Goal: Task Accomplishment & Management: Complete application form

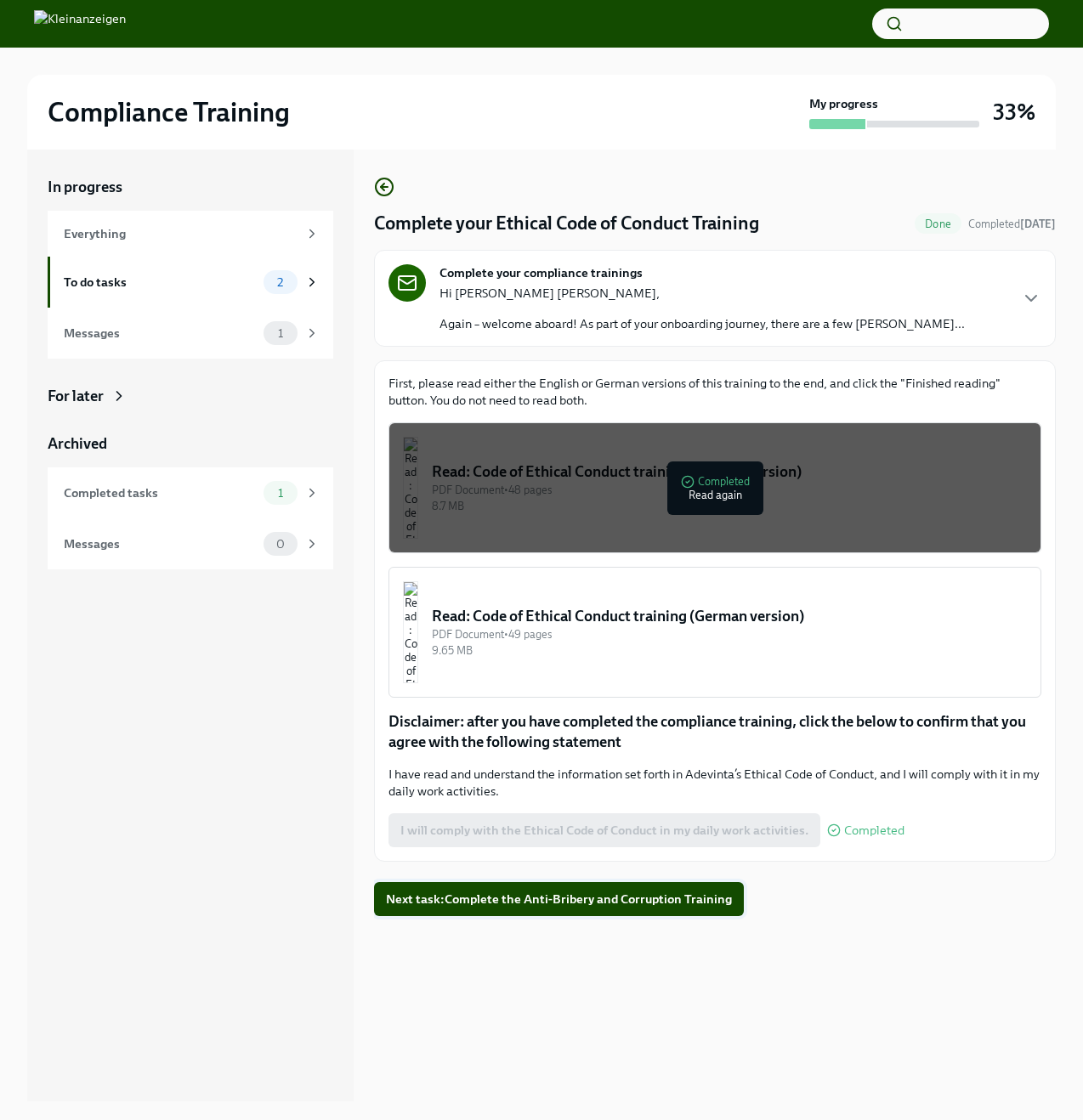
click at [566, 904] on span "Next task : Complete the Anti-Bribery and Corruption Training" at bounding box center [559, 898] width 346 height 17
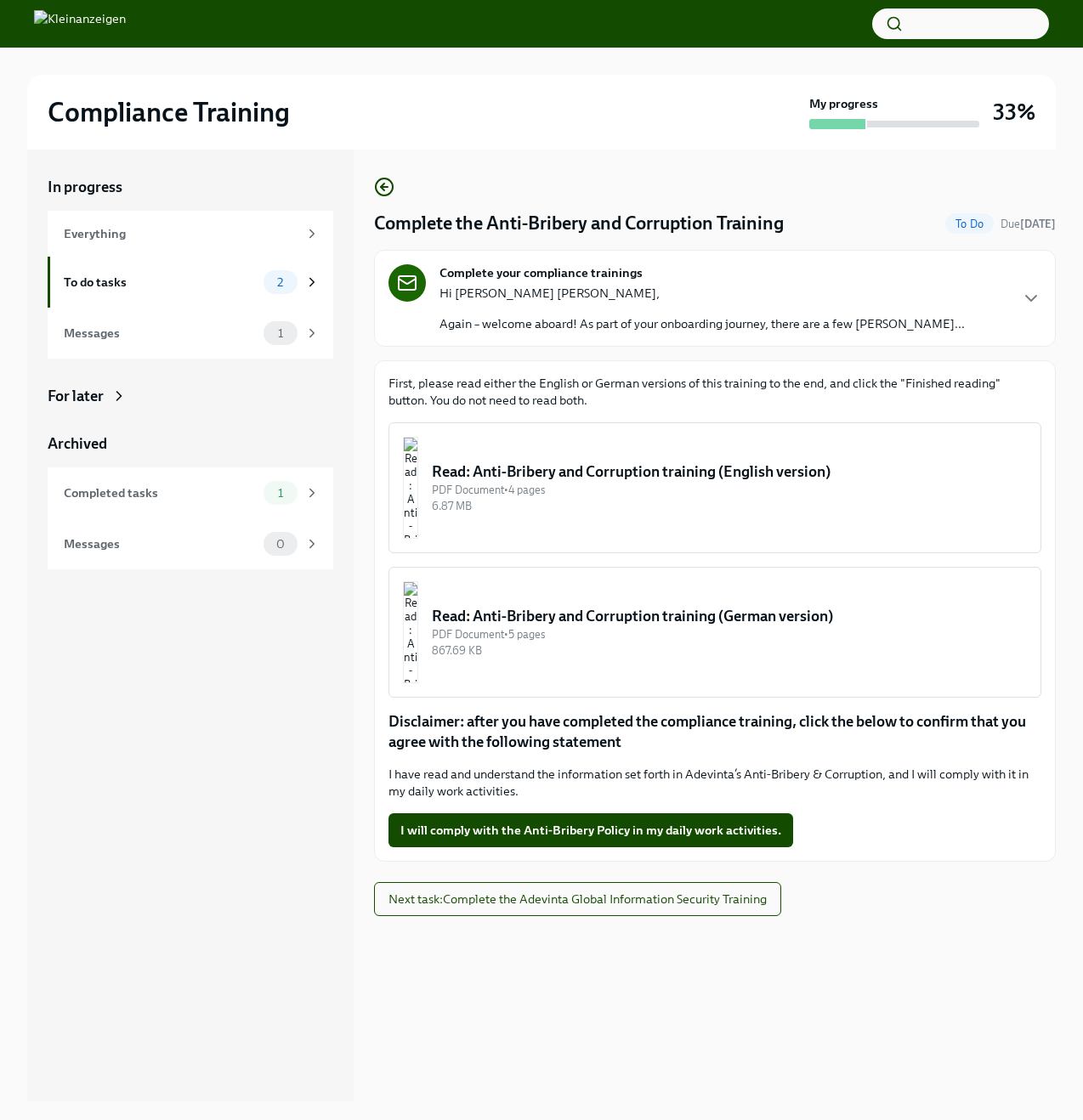
click at [562, 470] on div "Read: Anti-Bribery and Corruption training (English version)" at bounding box center [729, 472] width 595 height 21
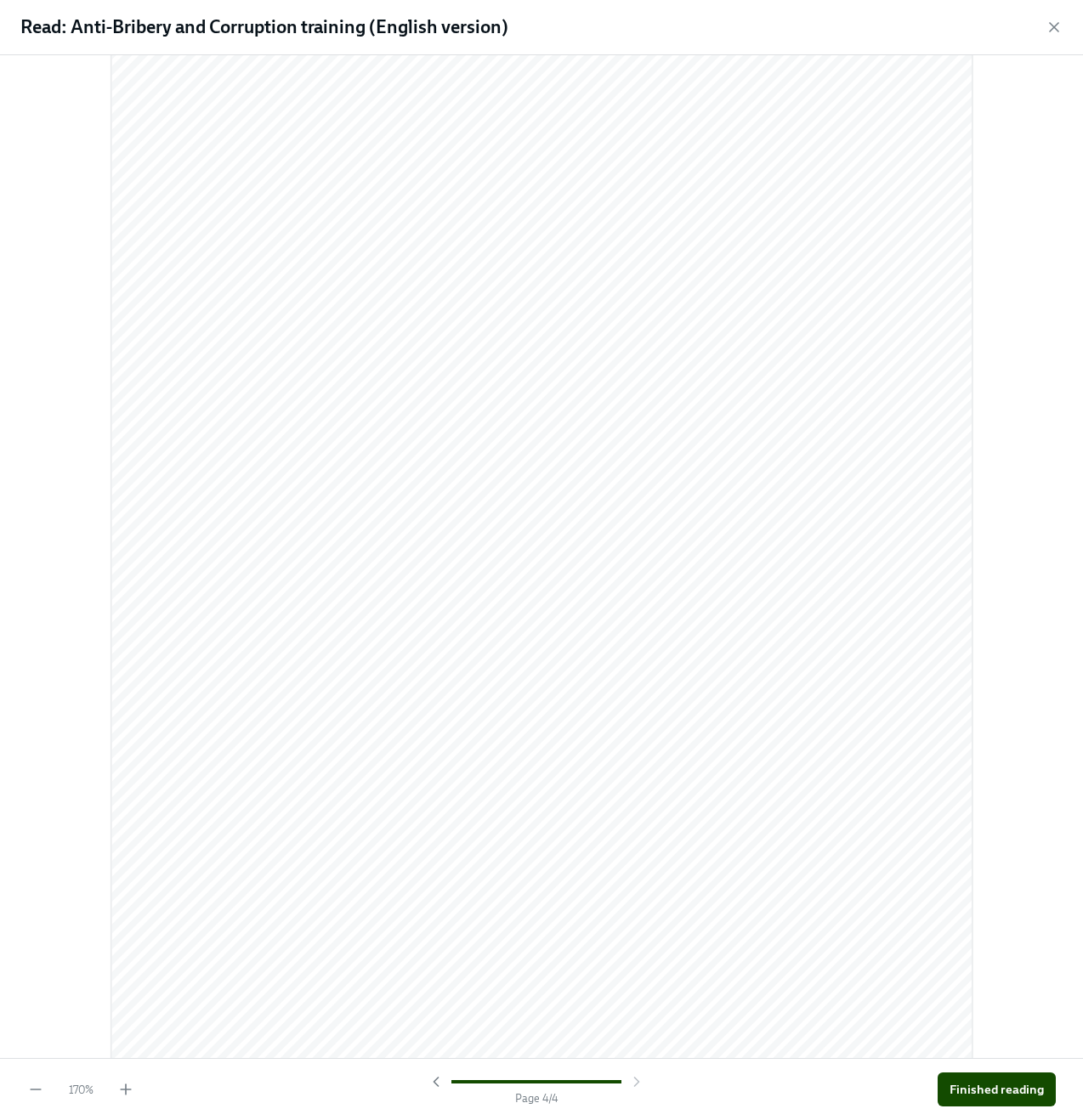
scroll to position [6197, 0]
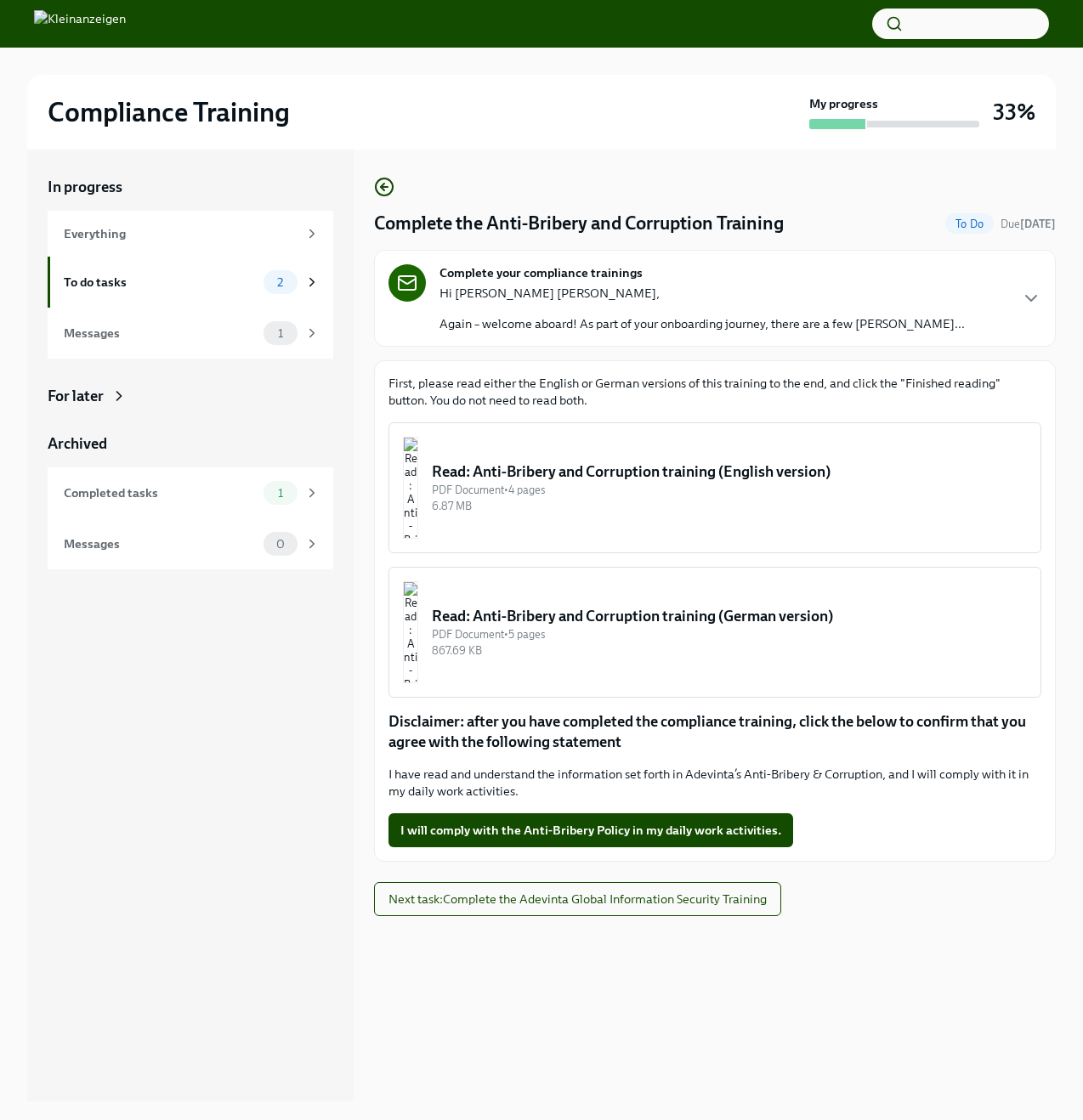
click at [617, 509] on div "6.87 MB" at bounding box center [729, 506] width 595 height 17
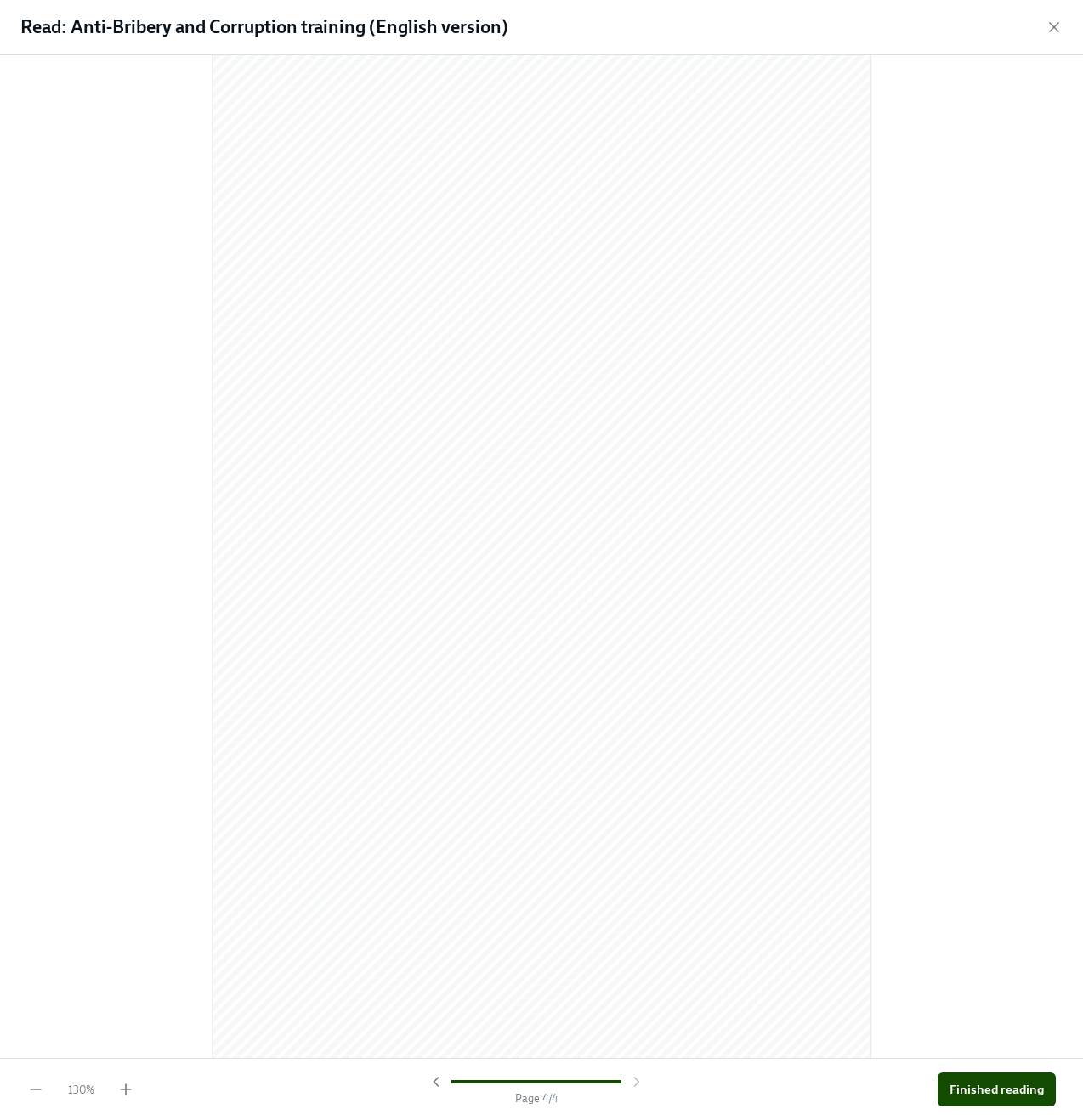
scroll to position [4519, 0]
click at [964, 1099] on button "Finished reading" at bounding box center [996, 1089] width 118 height 34
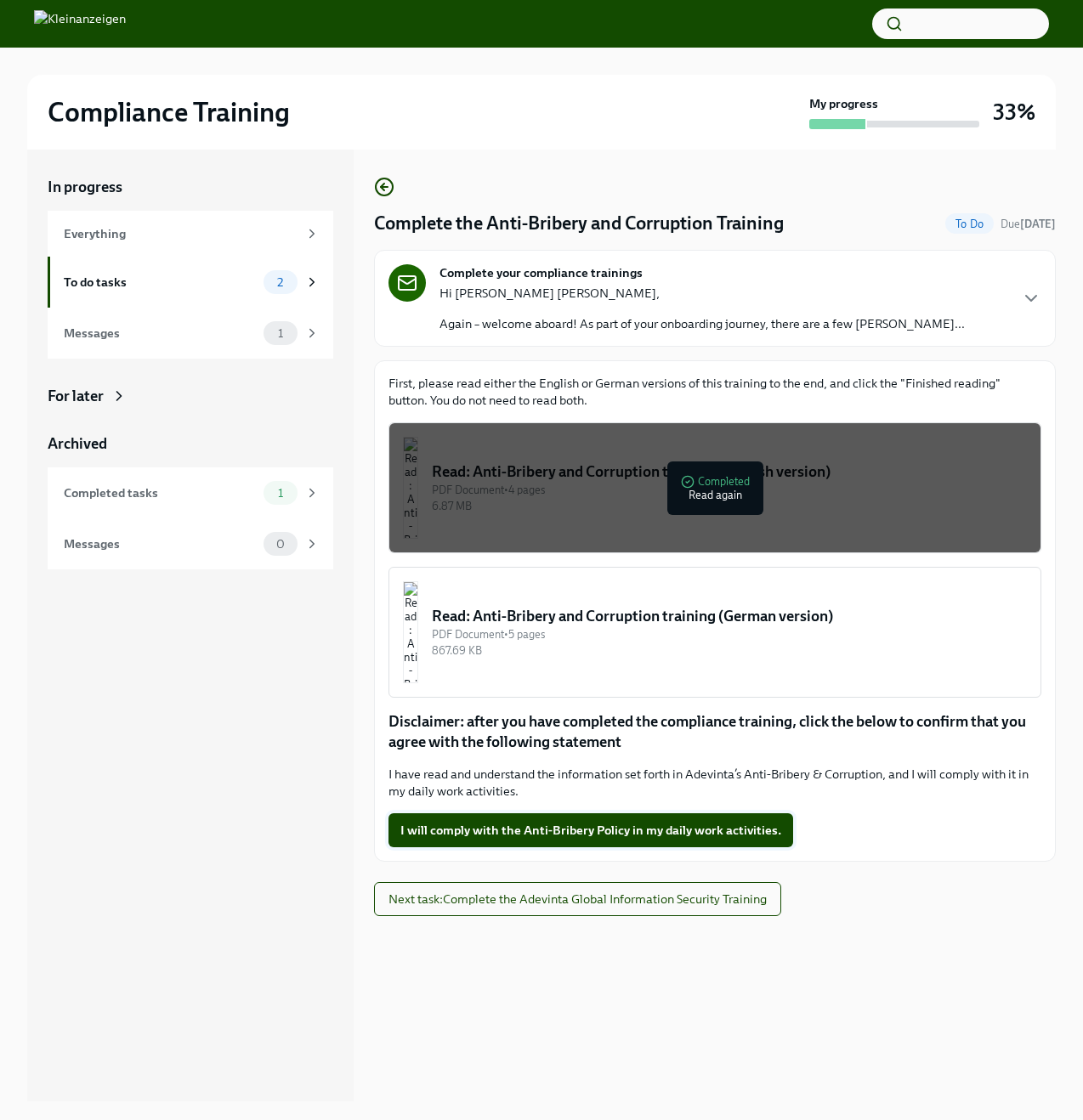
click at [571, 829] on span "I will comply with the Anti-Bribery Policy in my daily work activities." at bounding box center [591, 830] width 381 height 17
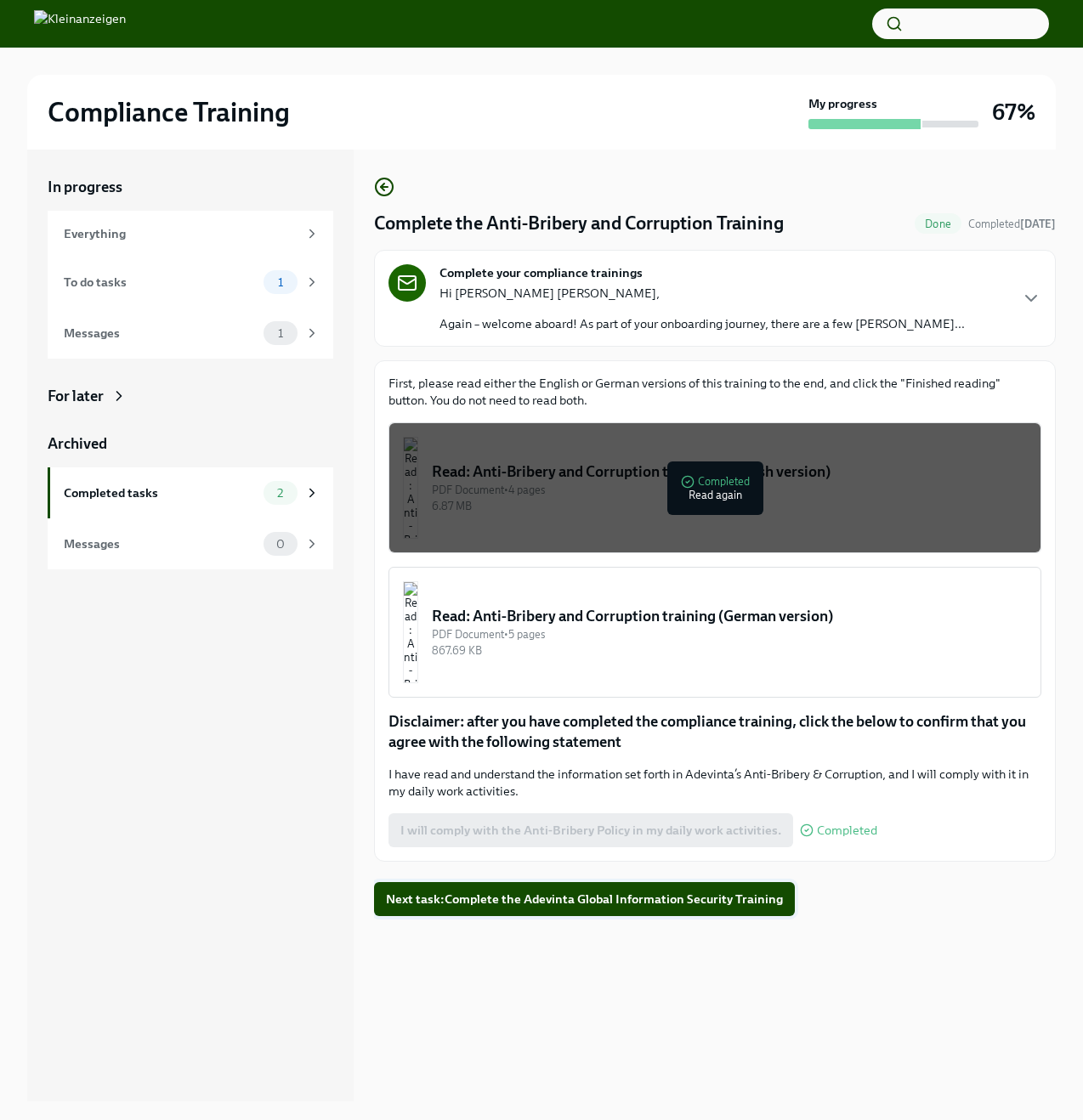
click at [586, 913] on button "Next task : Complete the Adevinta Global Information Security Training" at bounding box center [584, 898] width 421 height 34
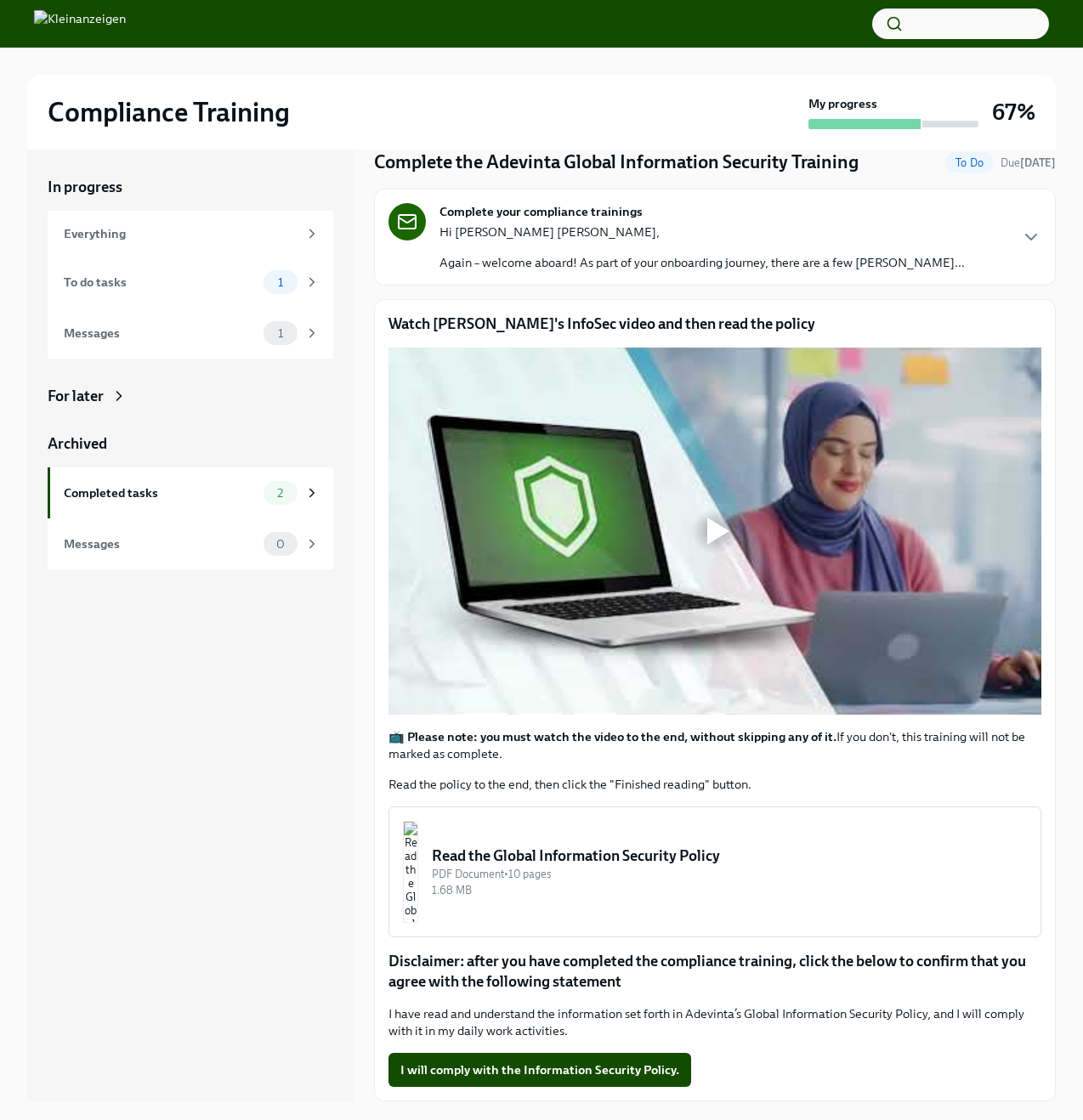
scroll to position [29, 0]
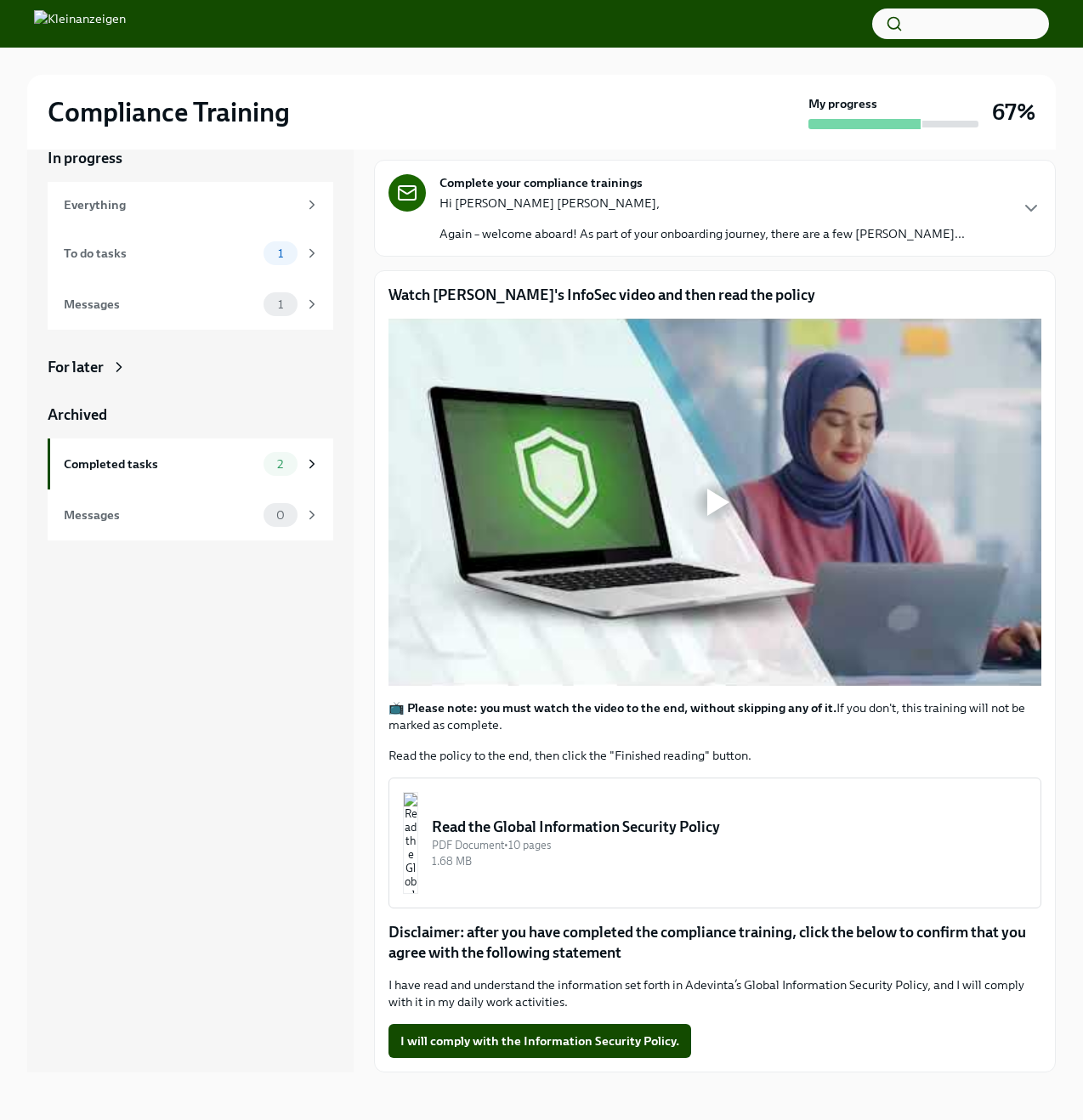
click at [650, 479] on div at bounding box center [715, 502] width 652 height 367
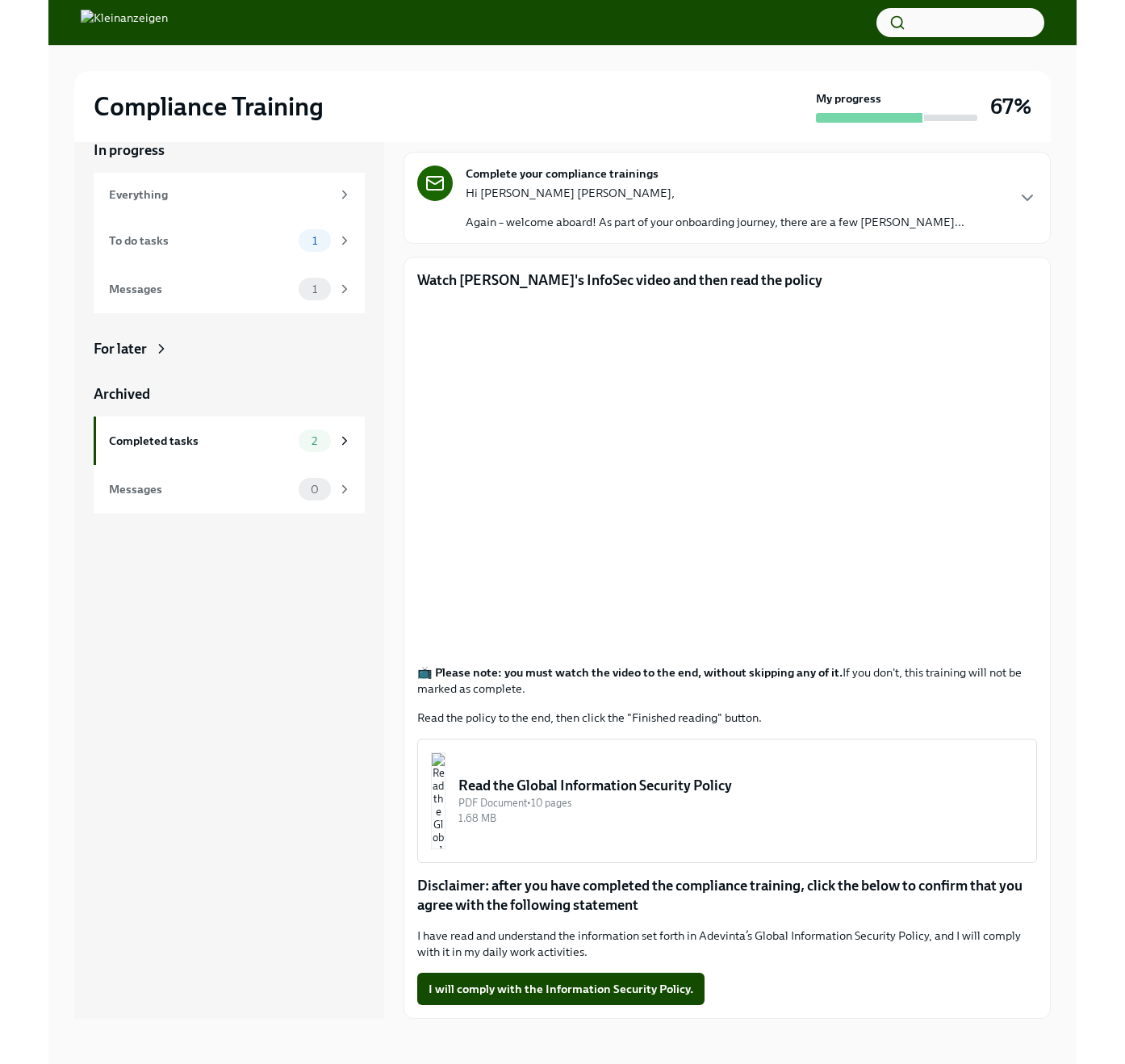
scroll to position [58, 0]
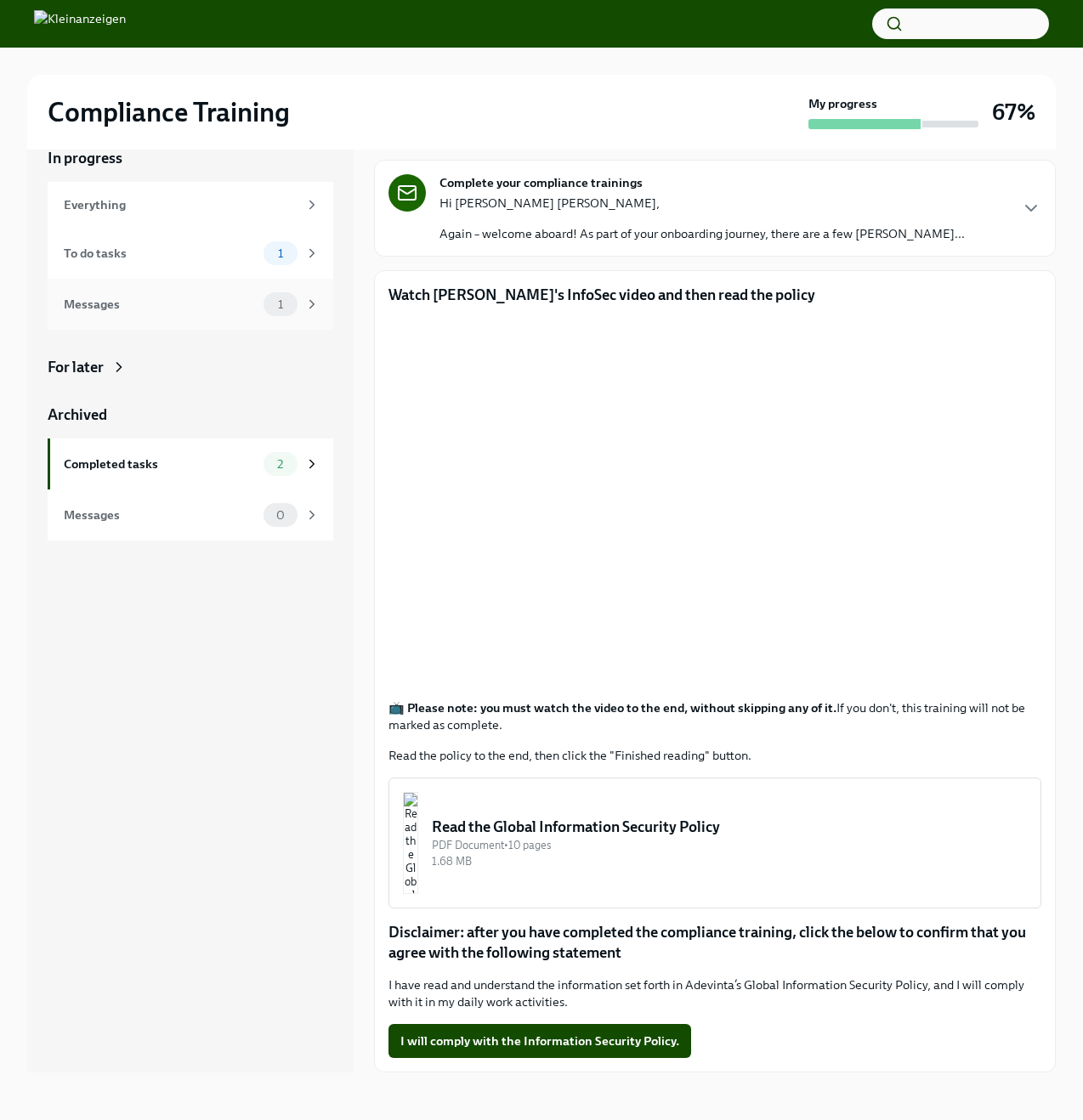
click at [292, 300] on span "1" at bounding box center [280, 304] width 25 height 13
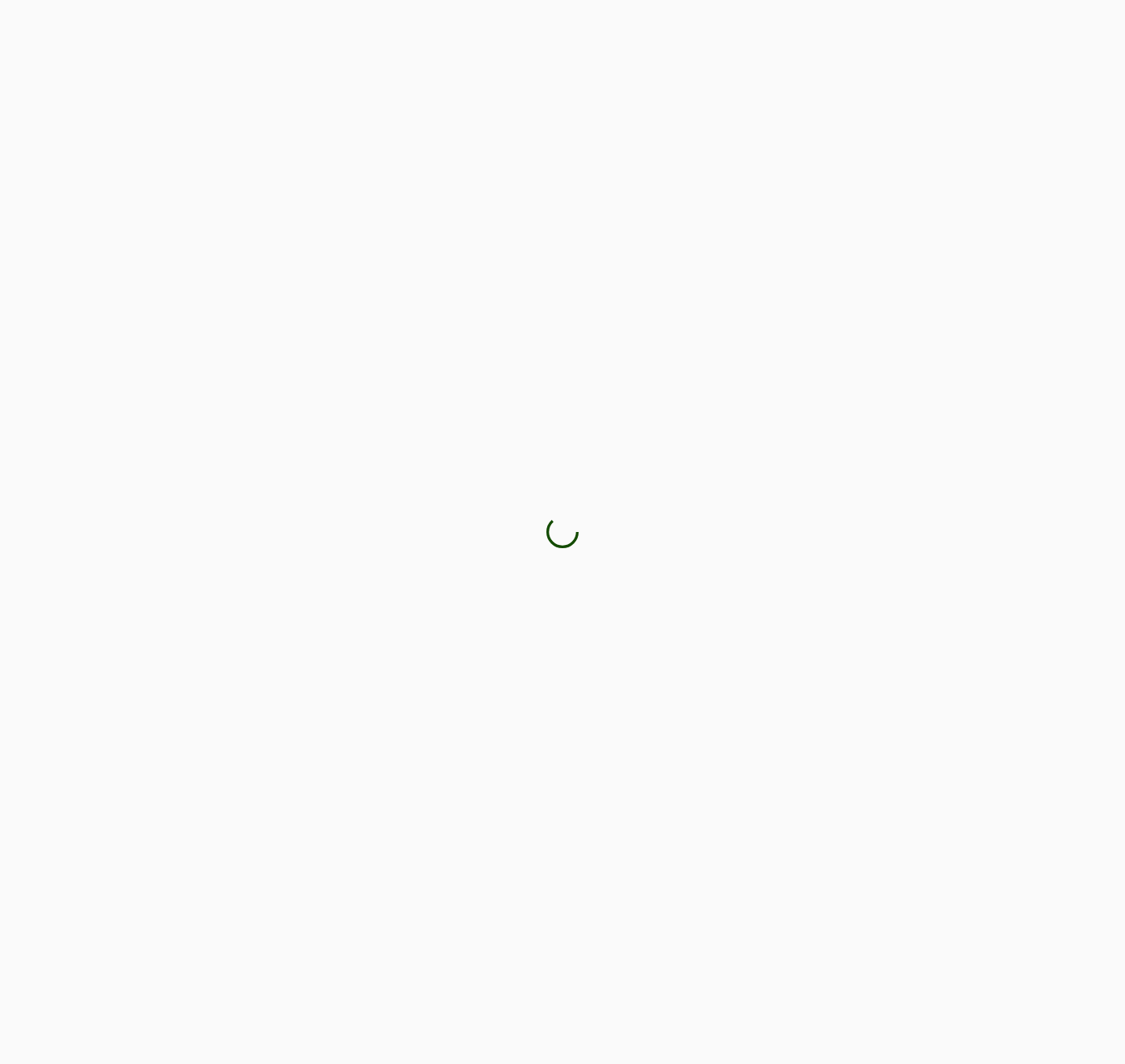
scroll to position [0, 0]
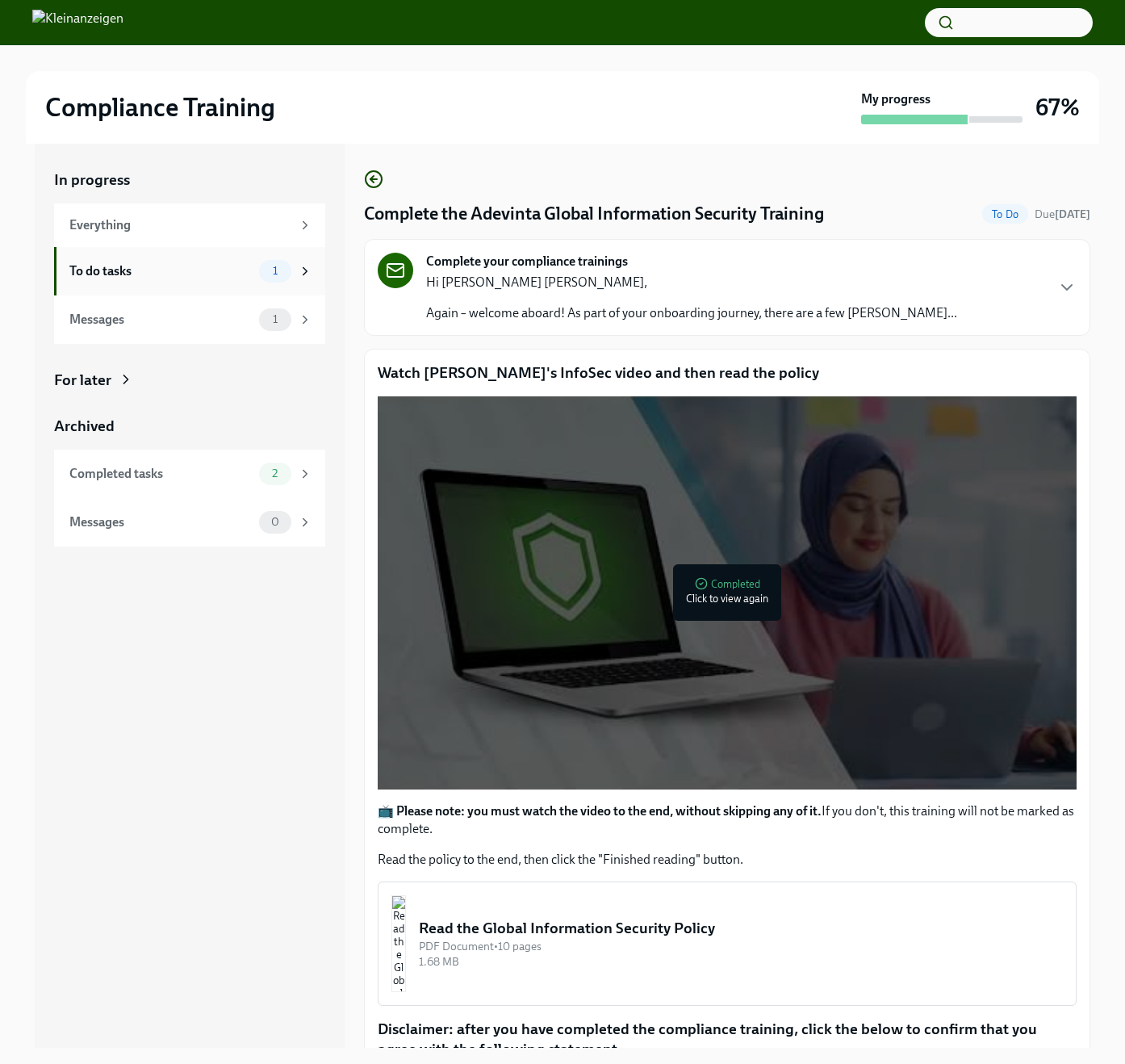
click at [300, 267] on icon at bounding box center [305, 272] width 15 height 15
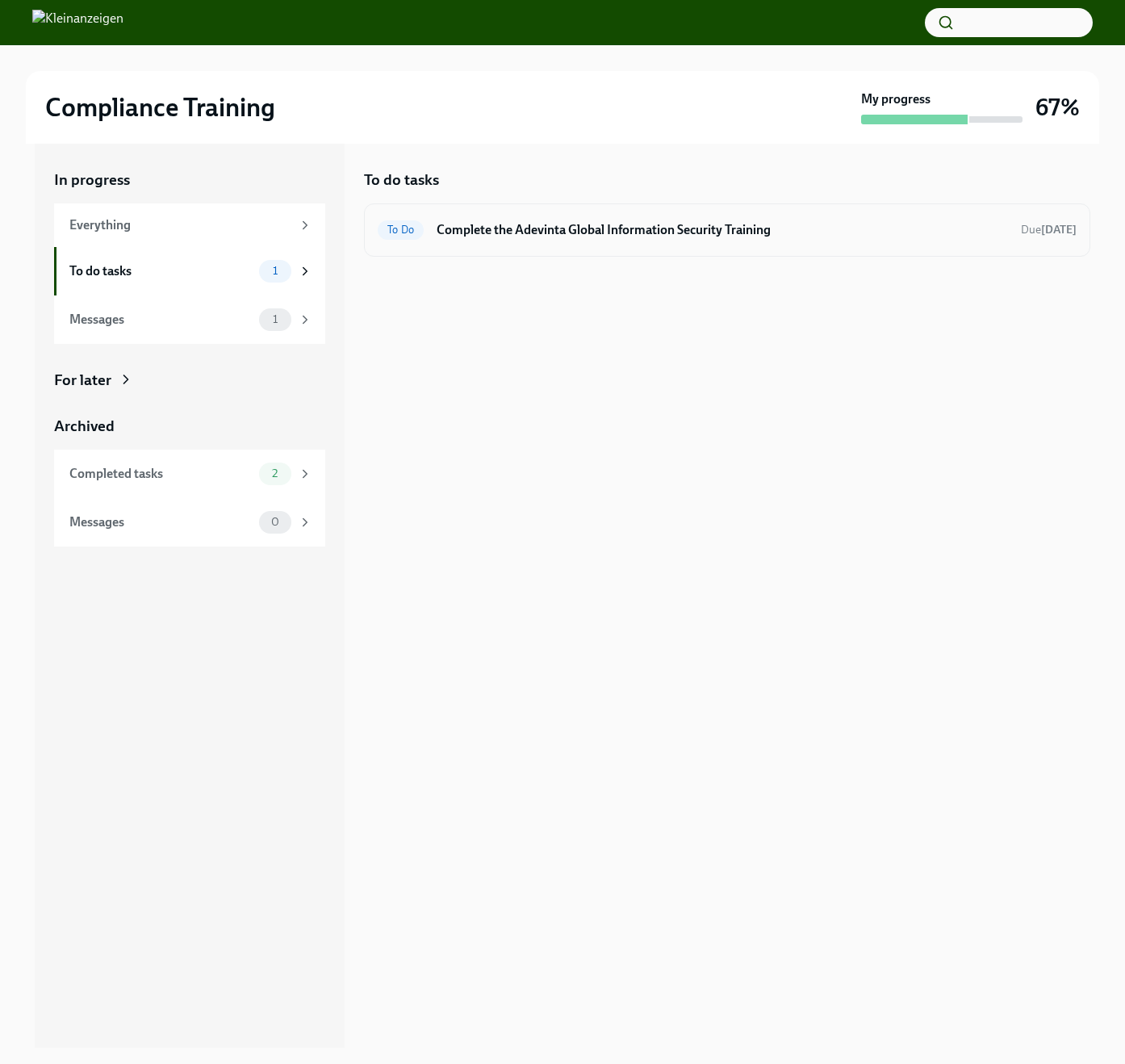
click at [563, 212] on div "To Do Complete the Adevinta Global Information Security Training Due Oct 31st" at bounding box center [727, 229] width 726 height 53
click at [469, 235] on h6 "Complete the Adevinta Global Information Security Training" at bounding box center [722, 229] width 571 height 18
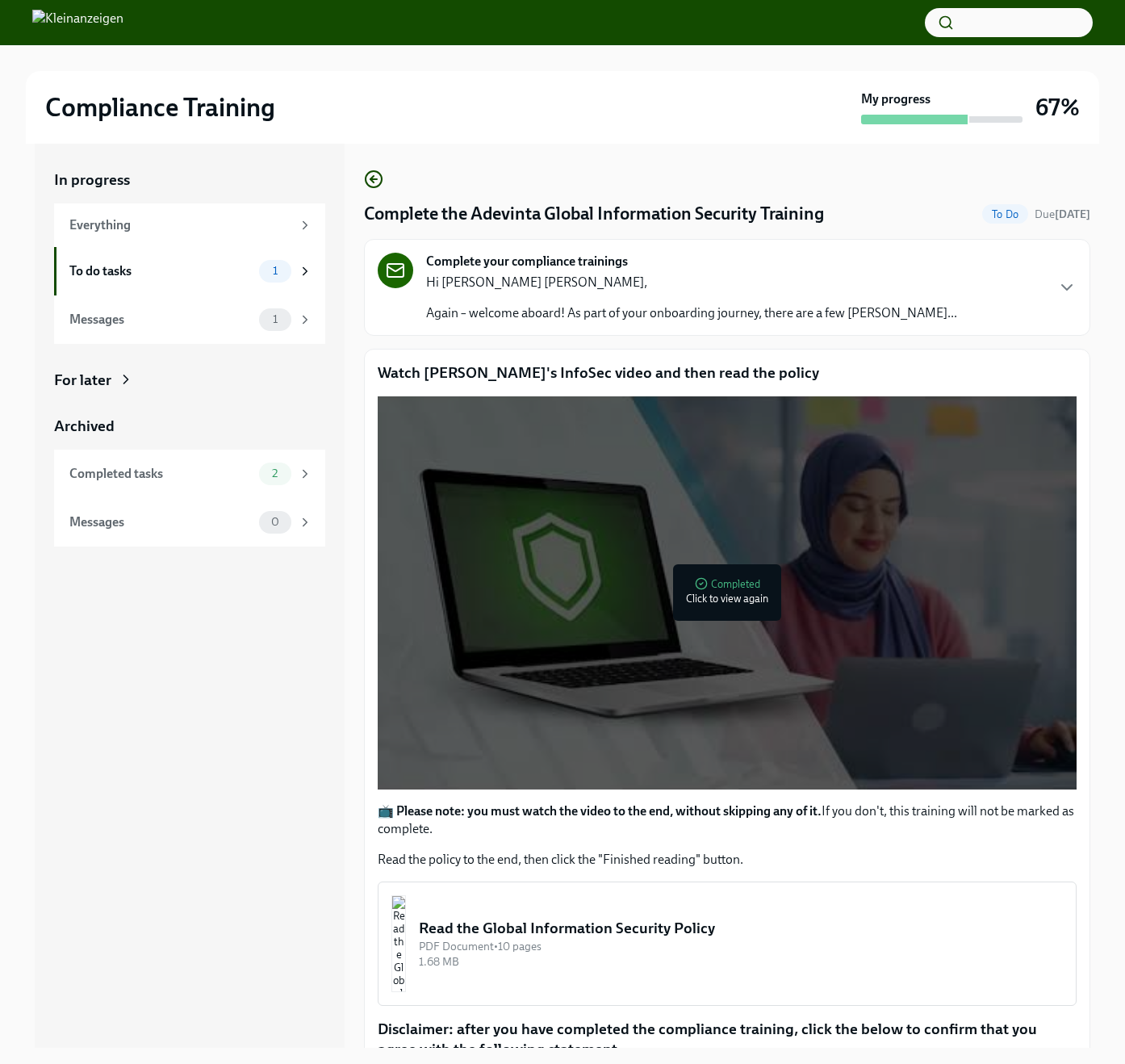
scroll to position [120, 0]
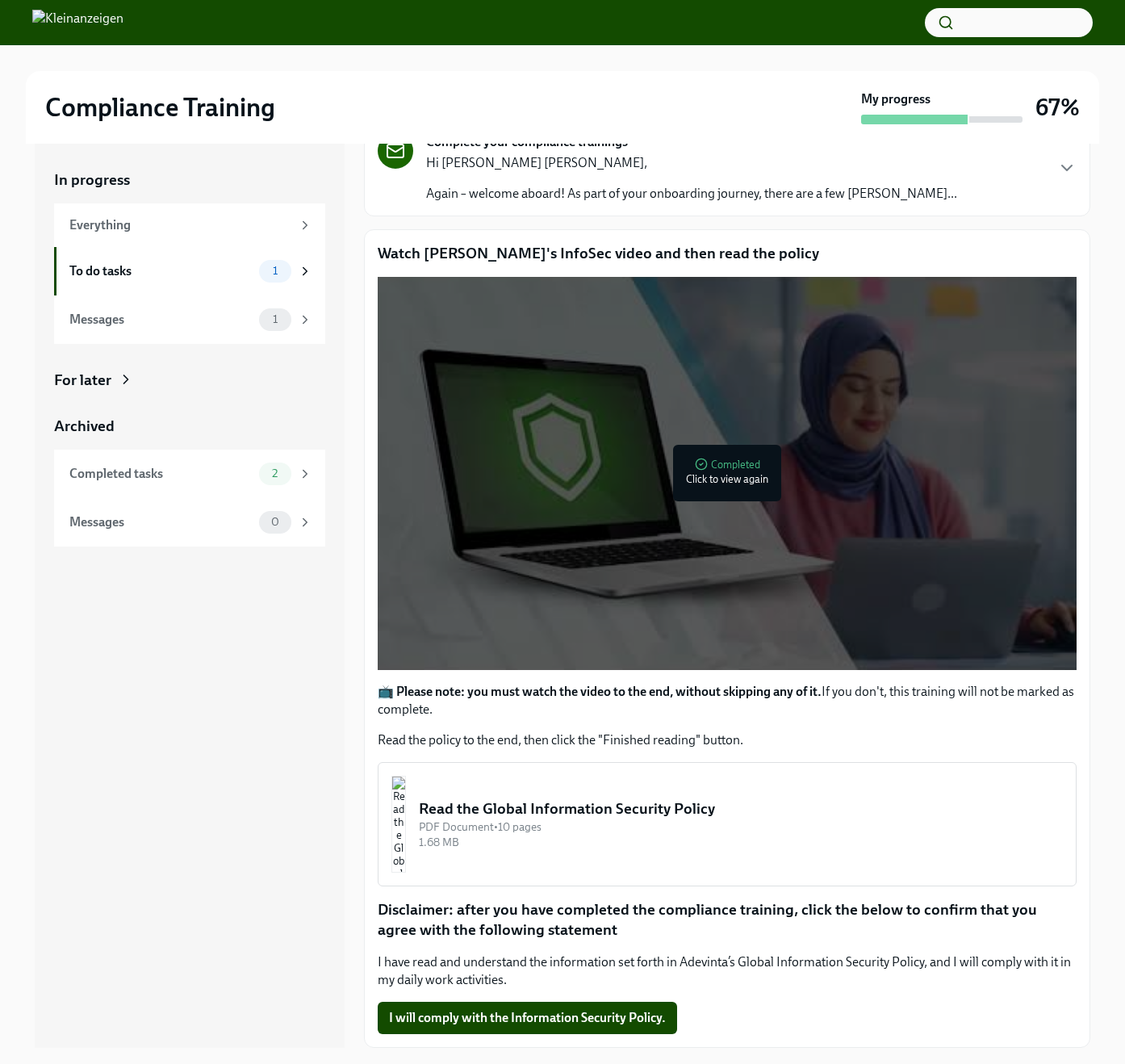
click at [499, 815] on div "Read the Global Information Security Policy" at bounding box center [741, 809] width 645 height 21
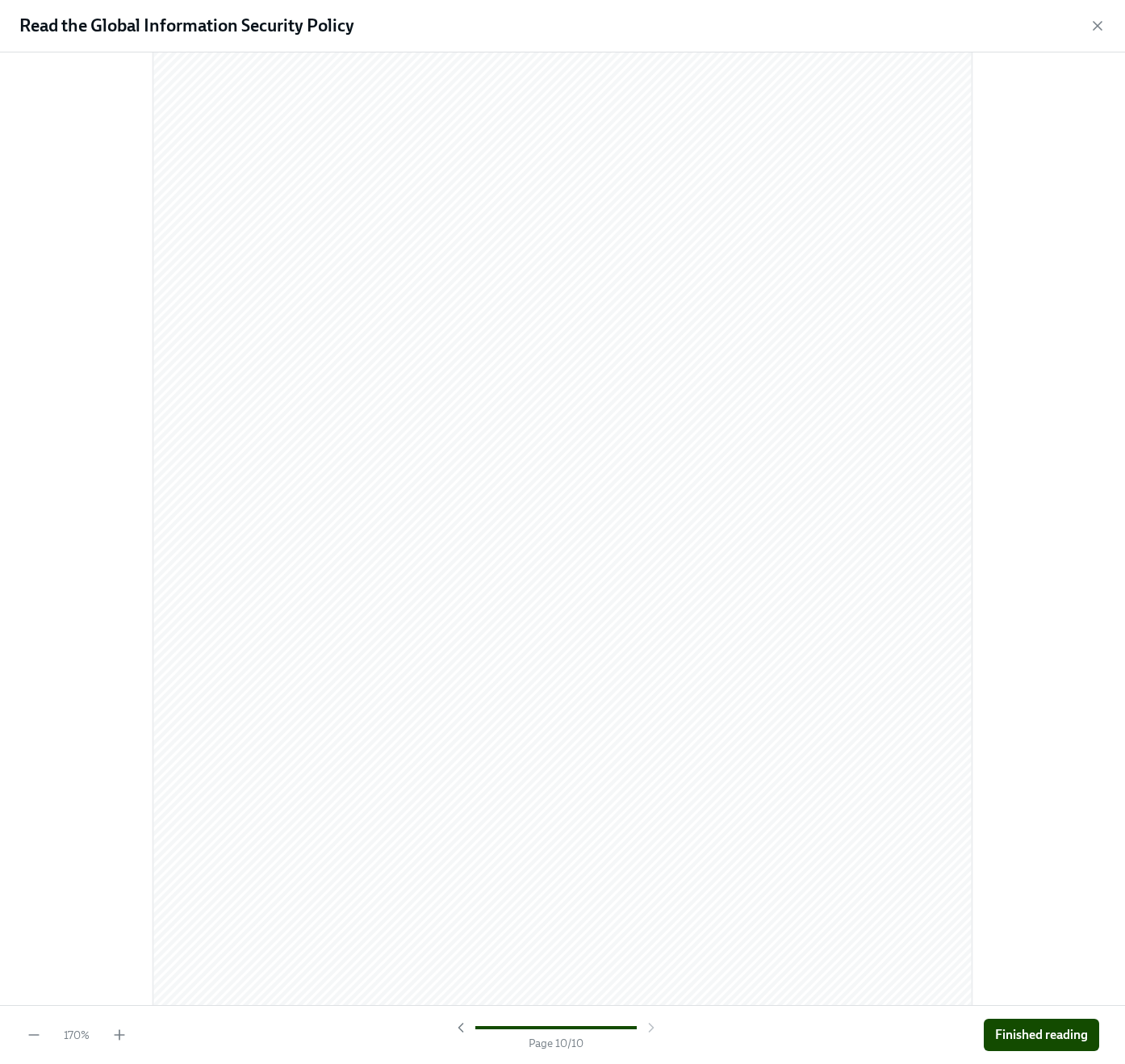
scroll to position [10774, 0]
click at [1019, 1031] on span "Finished reading" at bounding box center [1042, 1034] width 93 height 16
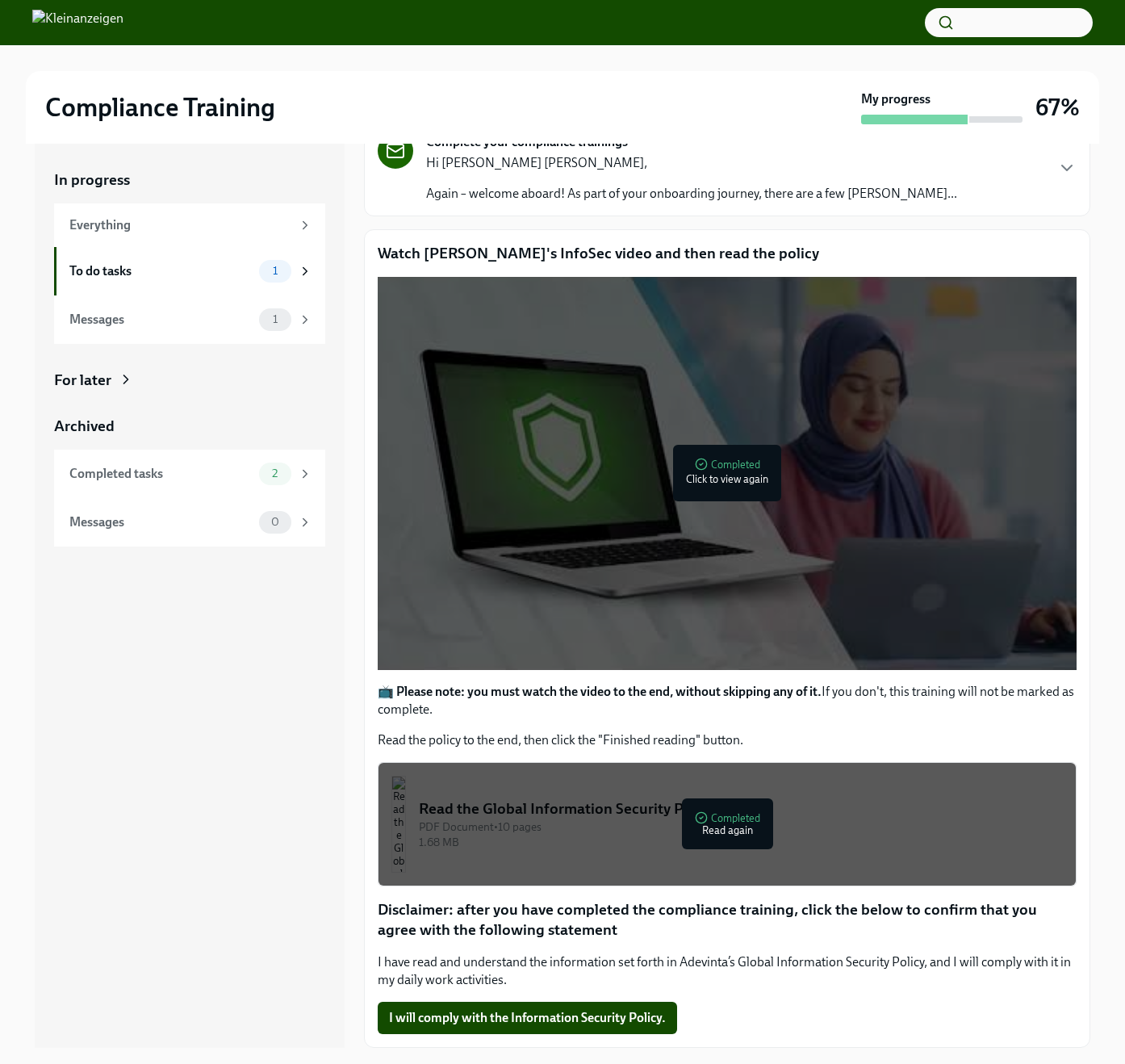
scroll to position [29, 0]
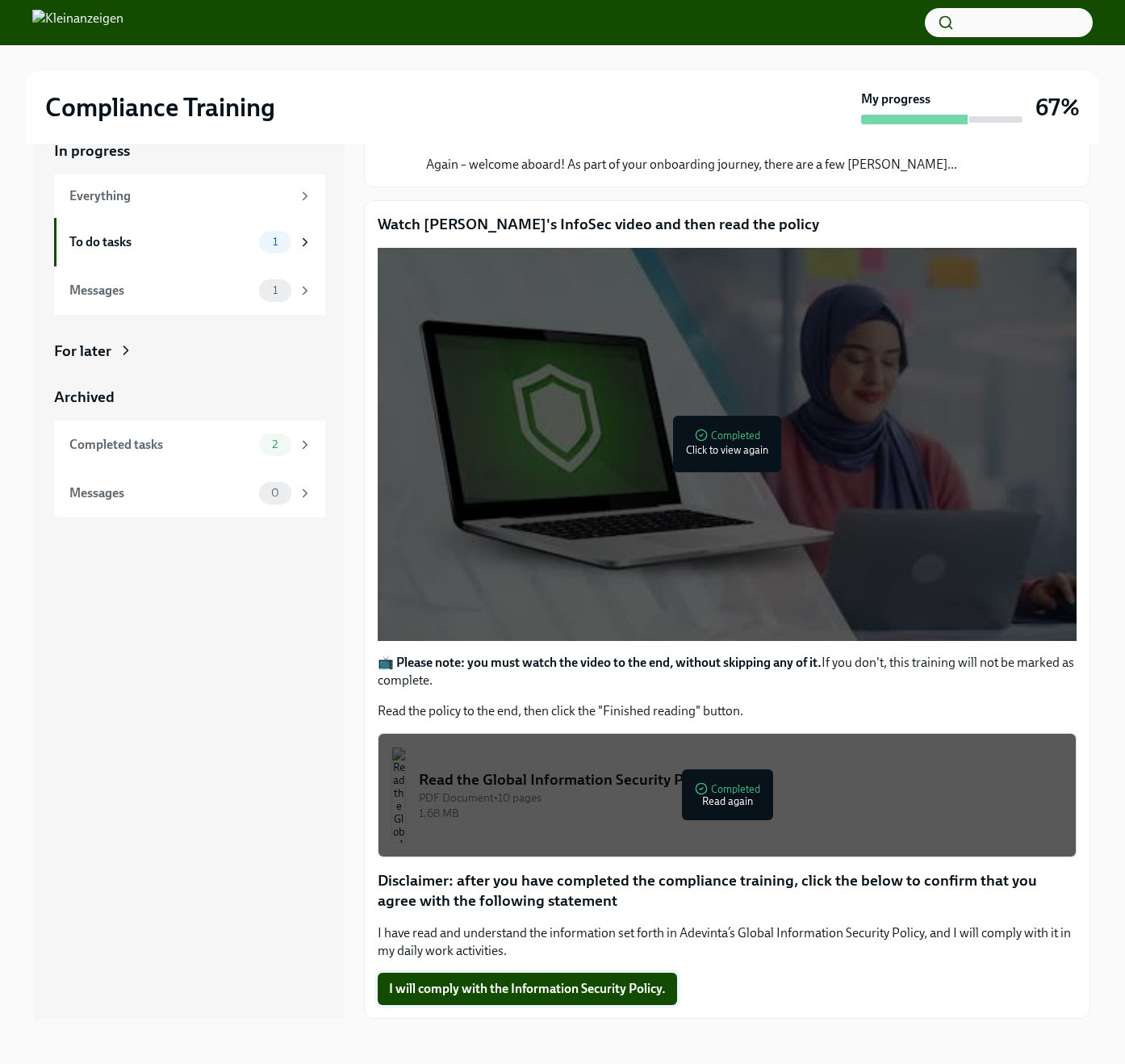
click at [531, 990] on span "I will comply with the Information Security Policy." at bounding box center [528, 988] width 277 height 16
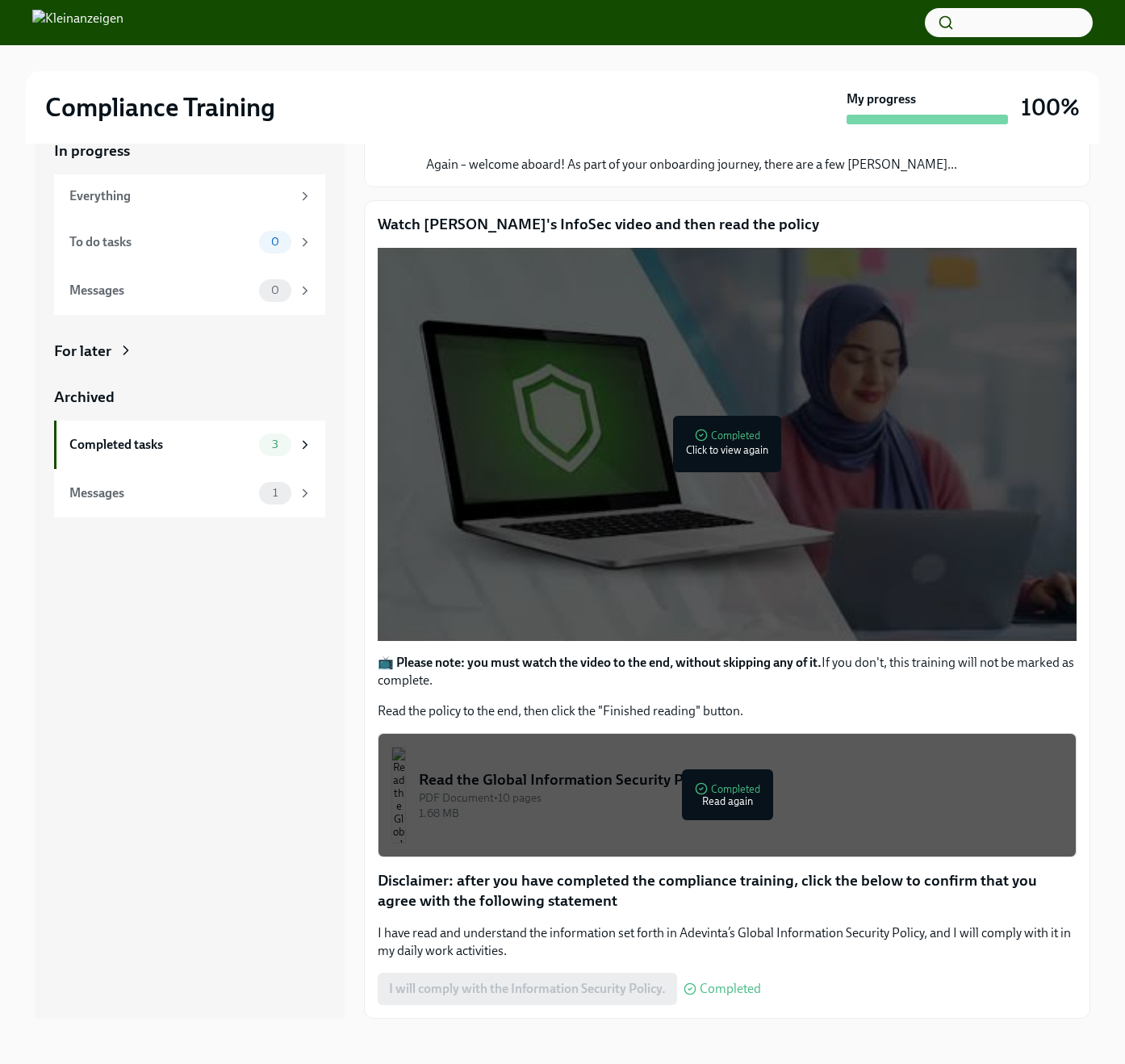
scroll to position [0, 0]
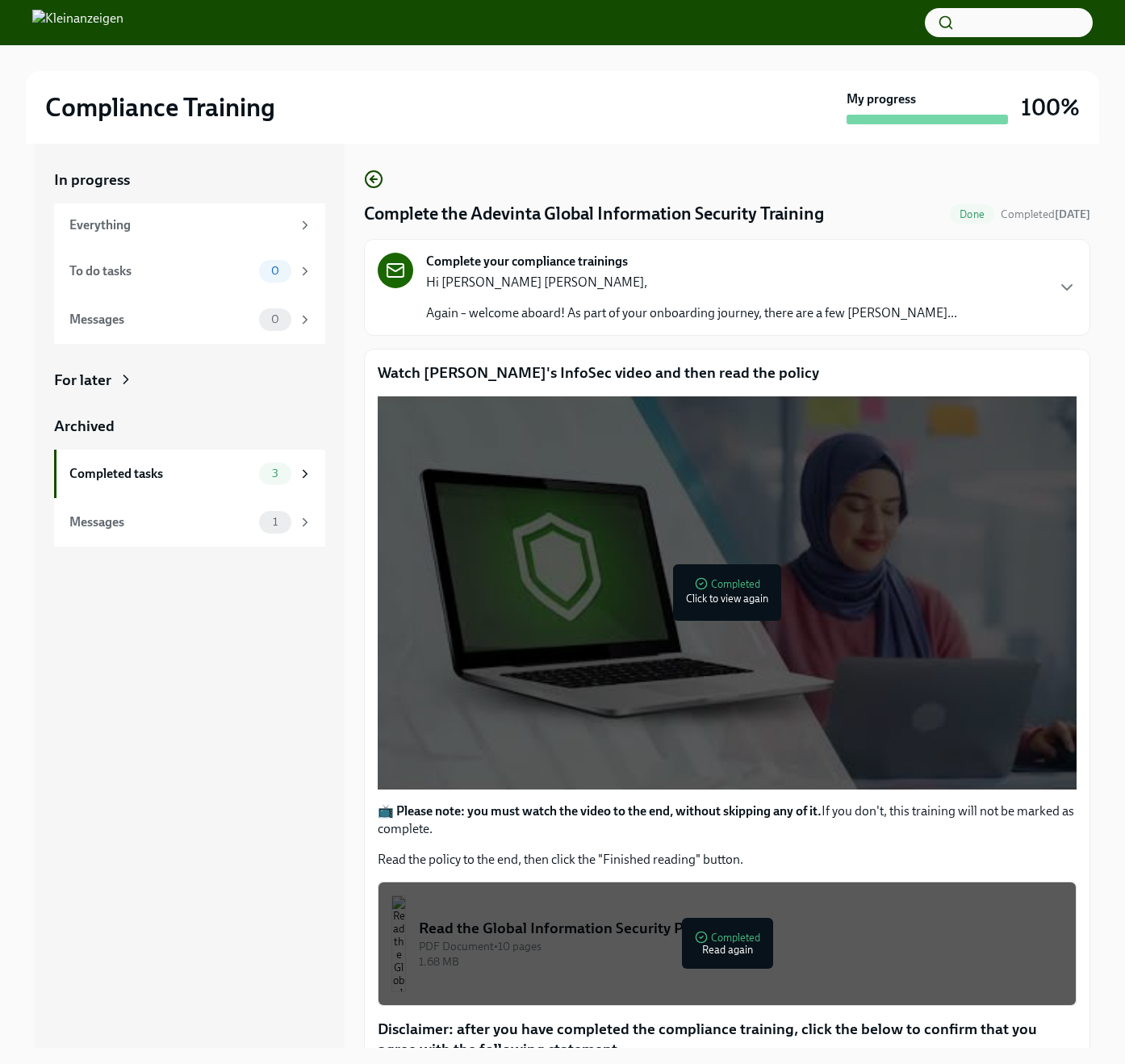
click at [123, 30] on img at bounding box center [78, 22] width 91 height 26
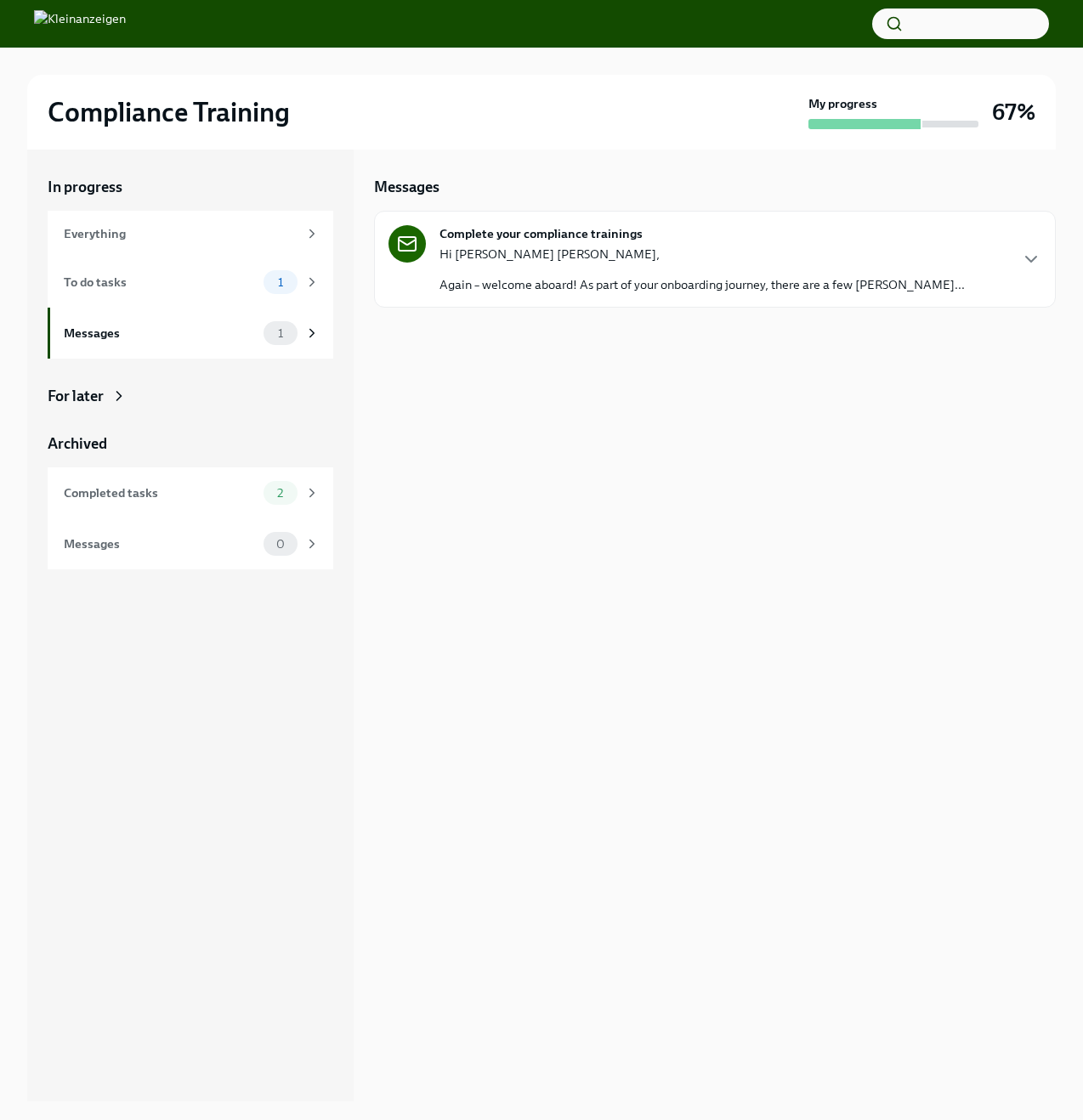
click at [596, 270] on div "Hi Emily Alice, Again – welcome aboard! As part of your onboarding journey, the…" at bounding box center [702, 270] width 525 height 48
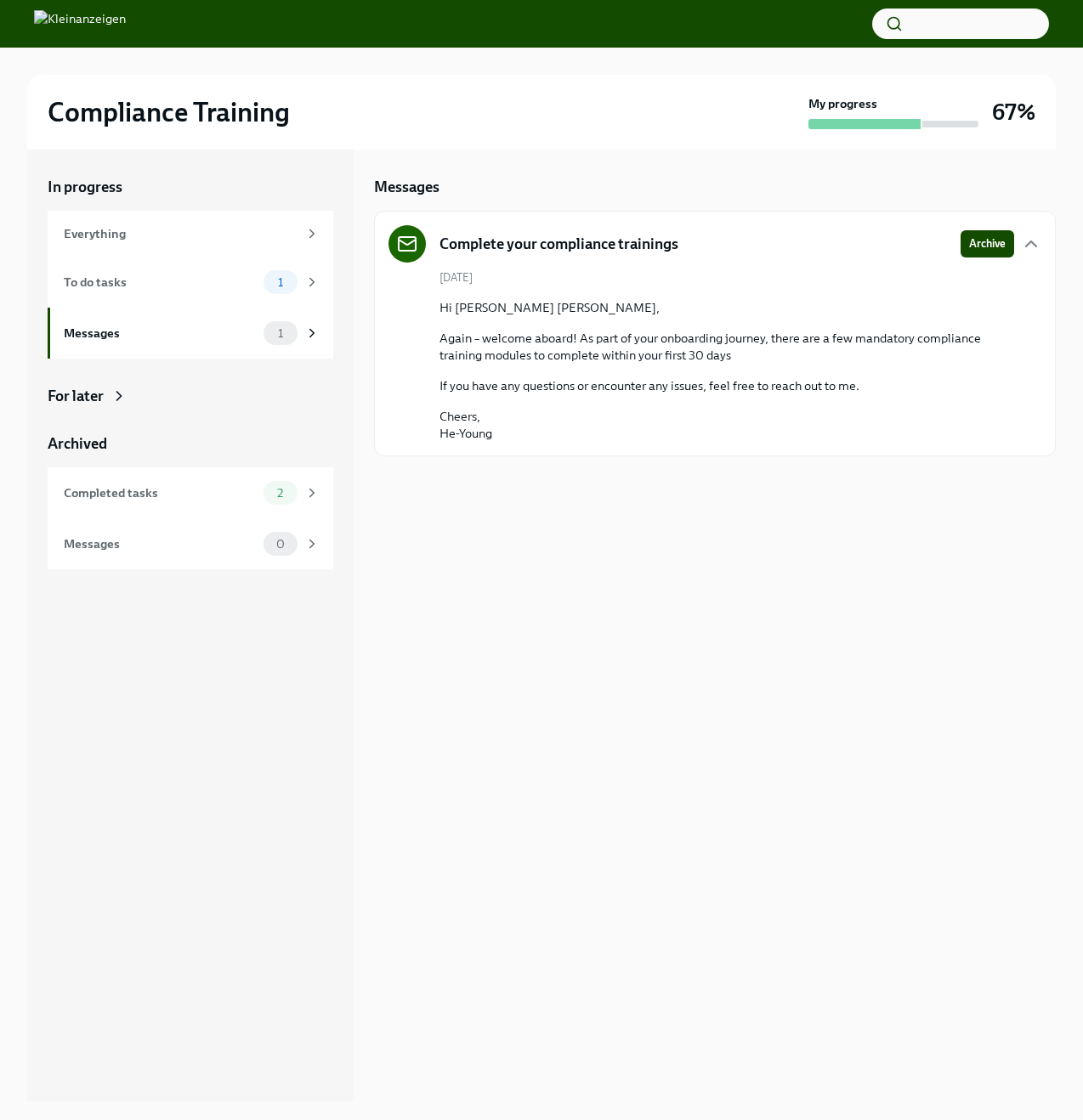
click at [794, 558] on div "Messages Complete your compliance trainings Archive October 3rd Hi Emily Alice,…" at bounding box center [715, 625] width 682 height 952
